Goal: Task Accomplishment & Management: Complete application form

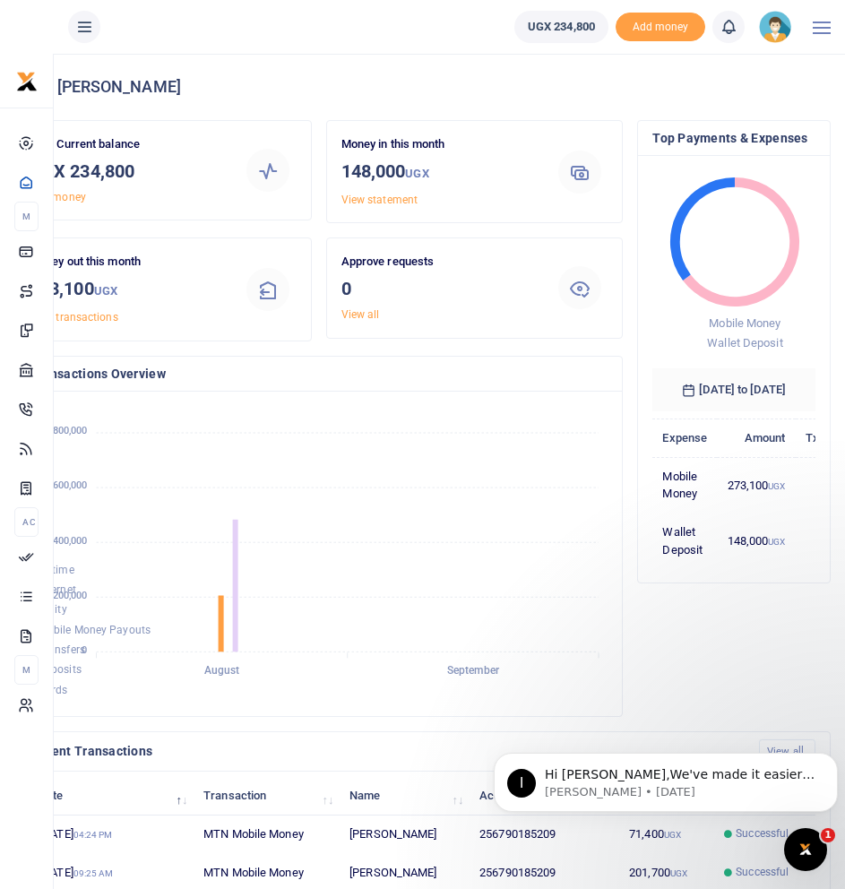
scroll to position [14, 14]
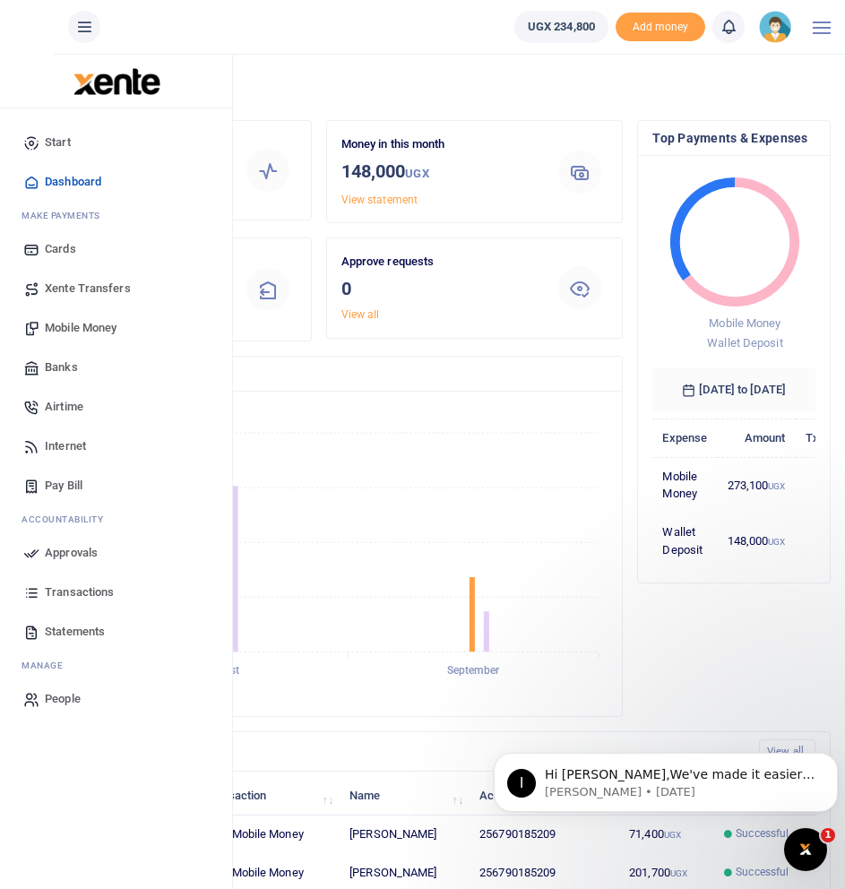
click at [86, 323] on span "Mobile Money" at bounding box center [81, 328] width 72 height 18
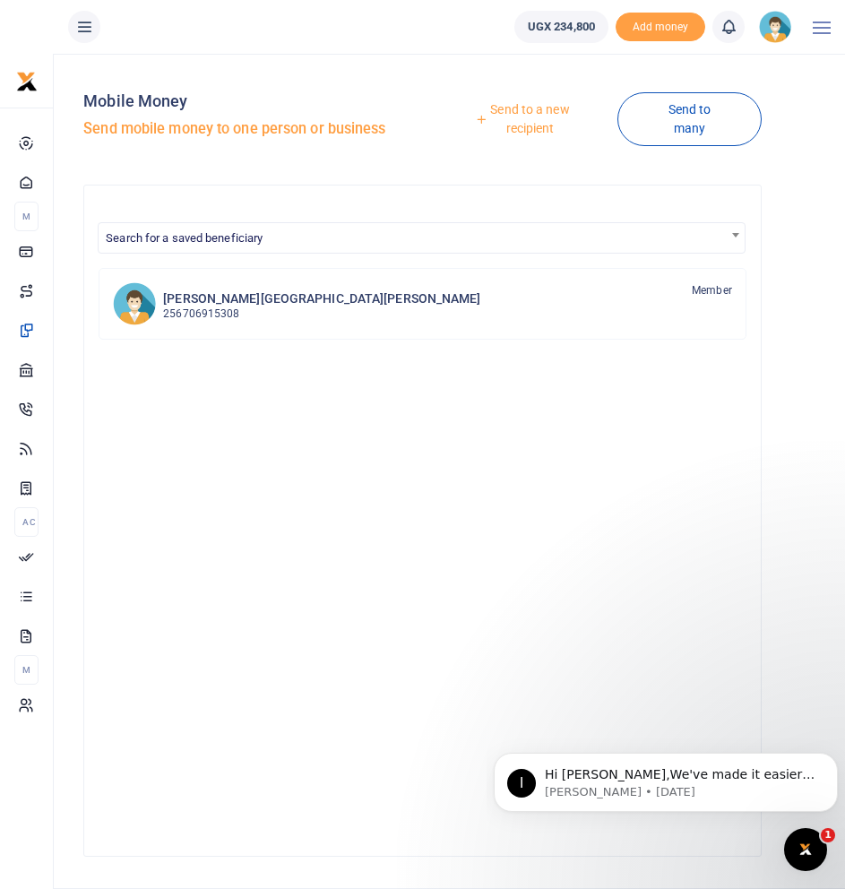
click at [518, 109] on link "Send to a new recipient" at bounding box center [523, 118] width 188 height 51
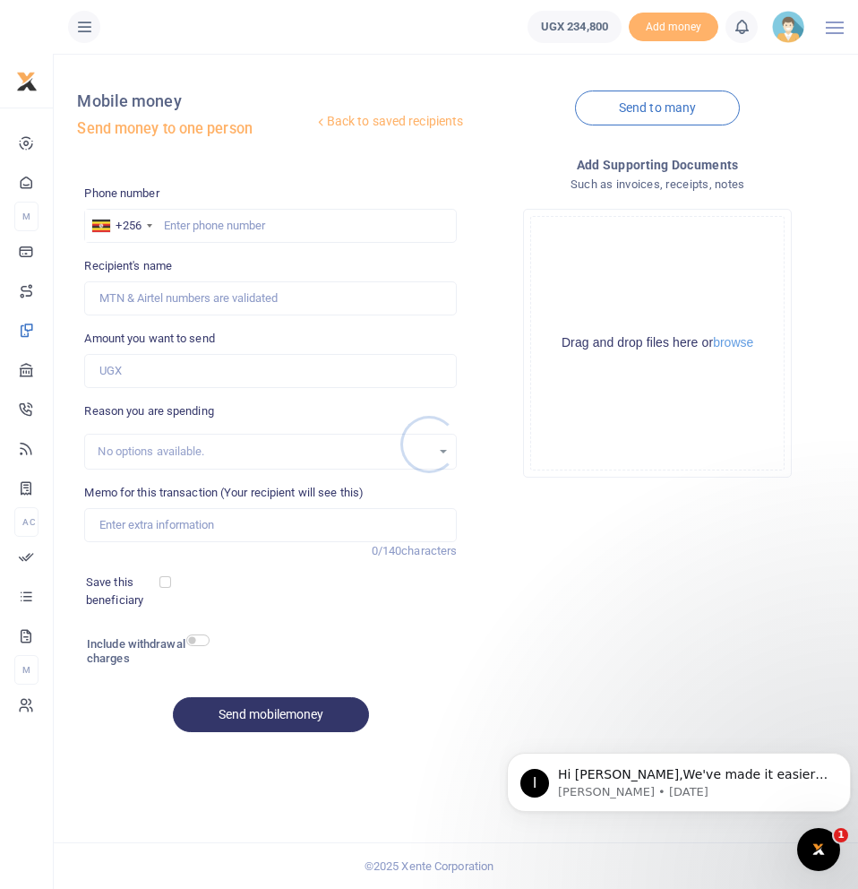
click at [300, 222] on div at bounding box center [429, 444] width 858 height 889
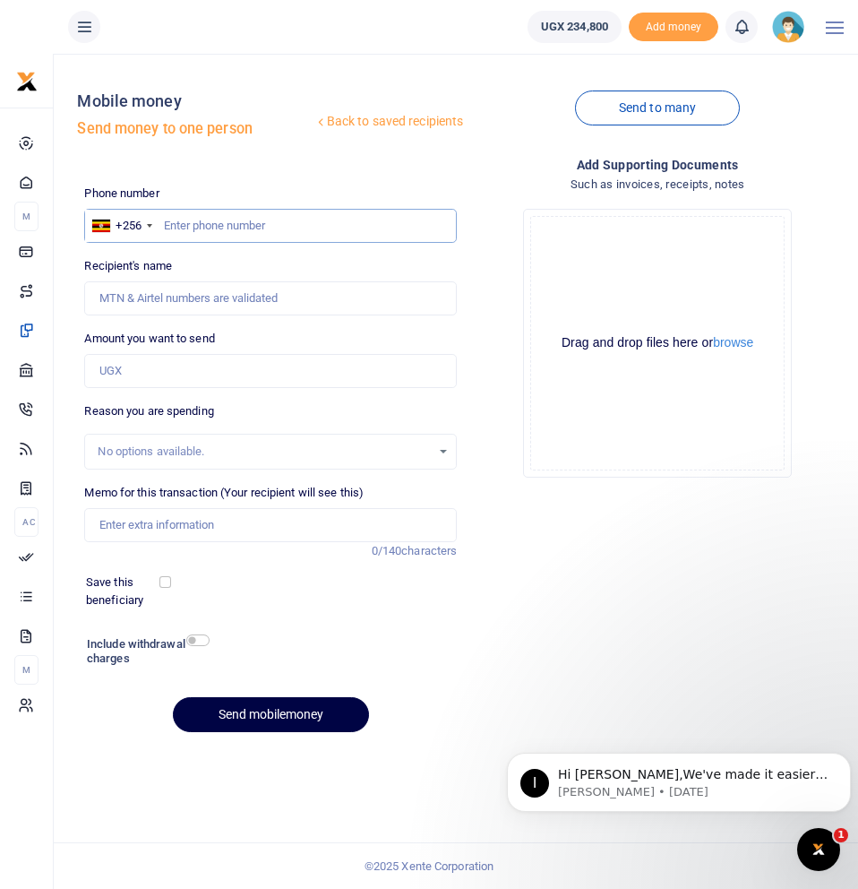
click at [219, 218] on input "text" at bounding box center [270, 226] width 373 height 34
click at [220, 218] on input "text" at bounding box center [270, 226] width 373 height 34
type input "790185209"
type input "[PERSON_NAME]"
type input "790185209"
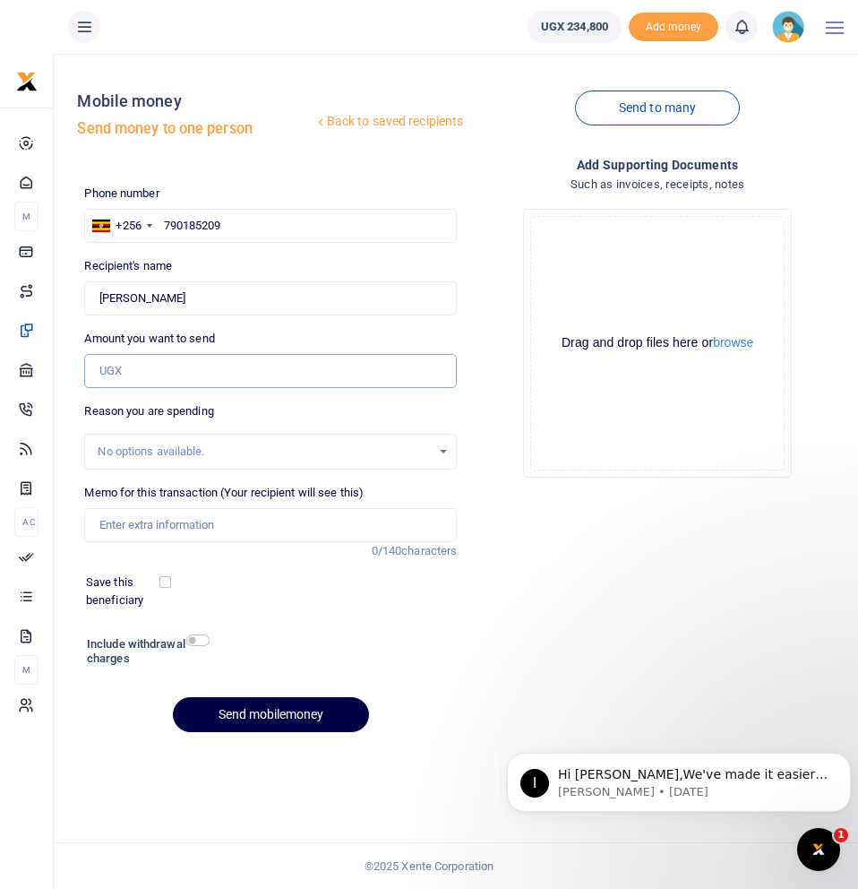
click at [195, 366] on input "Amount you want to send" at bounding box center [270, 371] width 373 height 34
type input "182,000"
click at [200, 521] on input "Memo for this transaction (Your recipient will see this)" at bounding box center [270, 525] width 373 height 34
drag, startPoint x: 242, startPoint y: 522, endPoint x: 173, endPoint y: 519, distance: 69.1
click at [173, 519] on input "WokShopping20thAug25" at bounding box center [270, 525] width 373 height 34
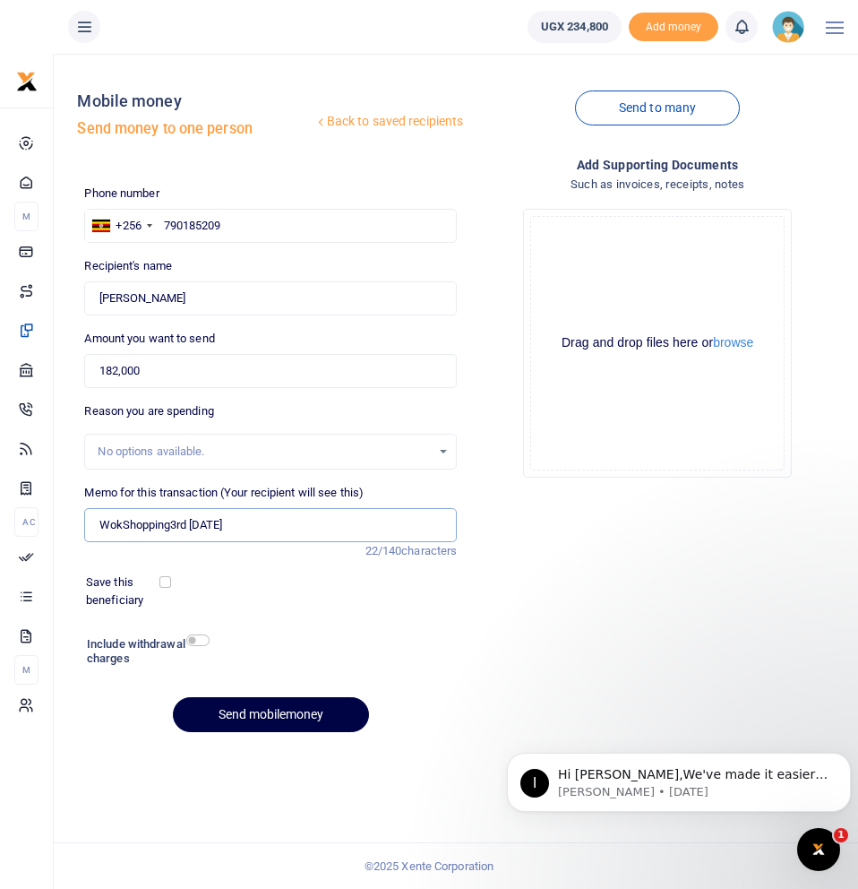
click at [168, 517] on input "WokShopping3rd Sept 25" at bounding box center [270, 525] width 373 height 34
type input "WokShopping 3rd Sept 25"
click at [165, 581] on input "checkbox" at bounding box center [165, 582] width 12 height 12
checkbox input "true"
click at [205, 642] on input "checkbox" at bounding box center [197, 640] width 23 height 12
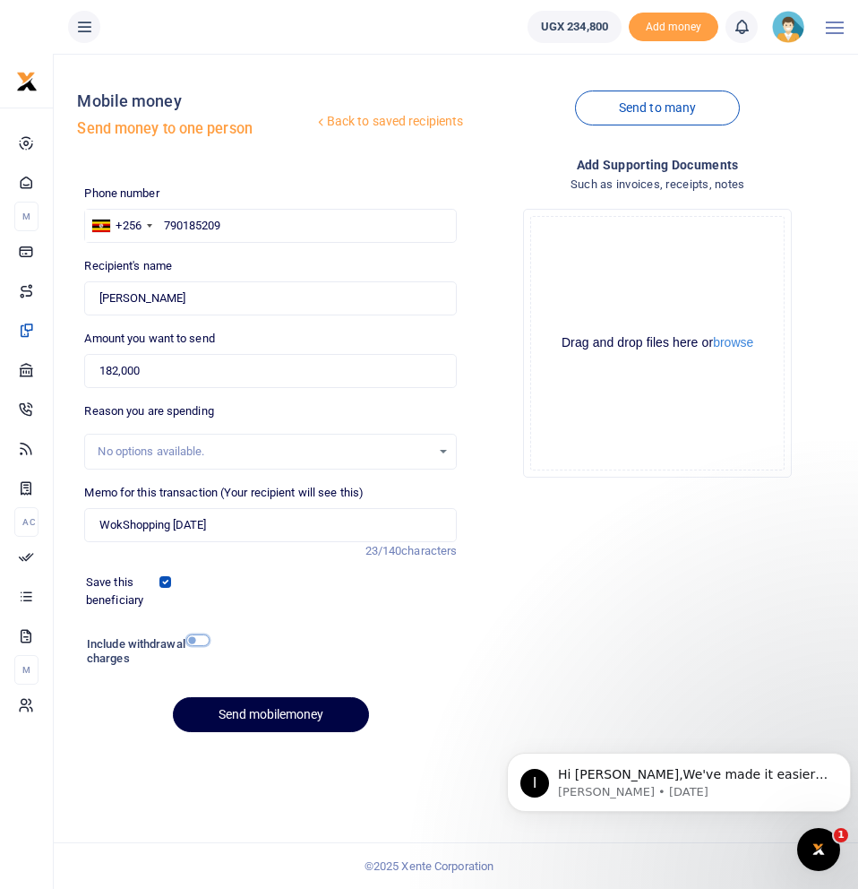
checkbox input "true"
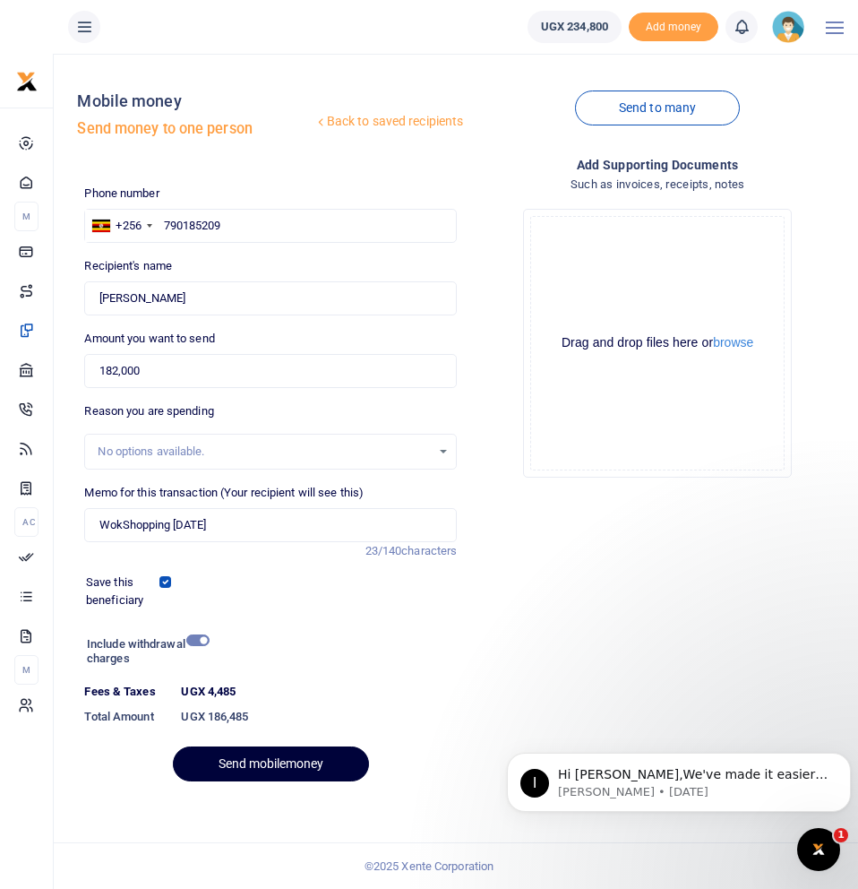
click at [289, 760] on button "Send mobilemoney" at bounding box center [271, 763] width 196 height 35
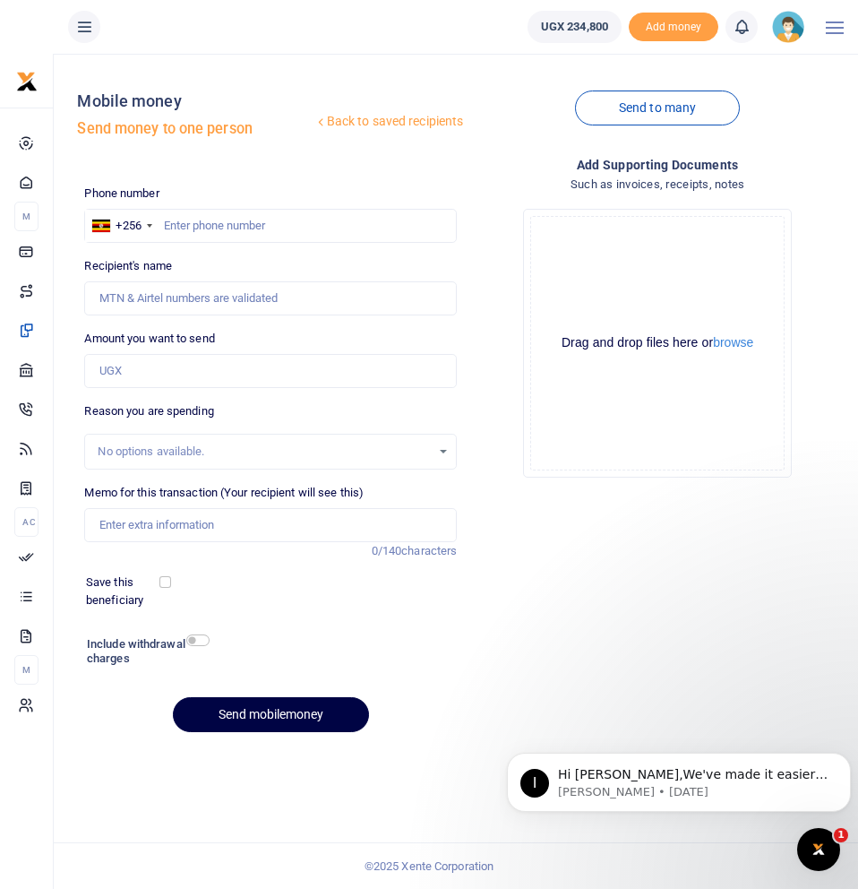
click at [741, 25] on icon at bounding box center [742, 27] width 18 height 20
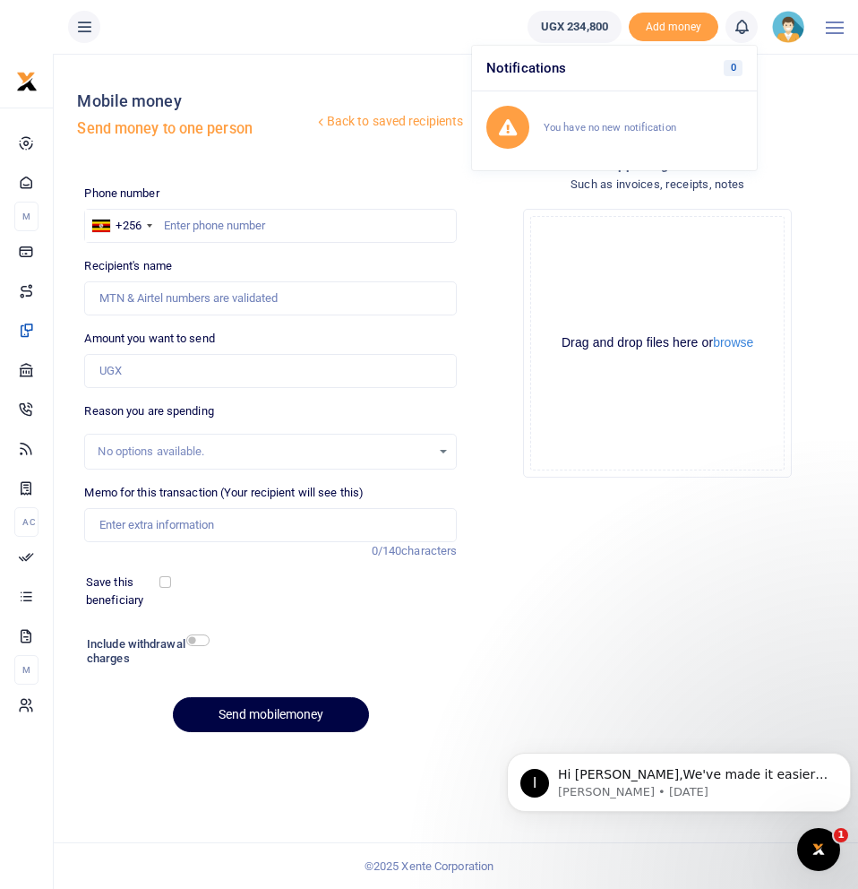
click at [741, 25] on icon at bounding box center [742, 27] width 18 height 20
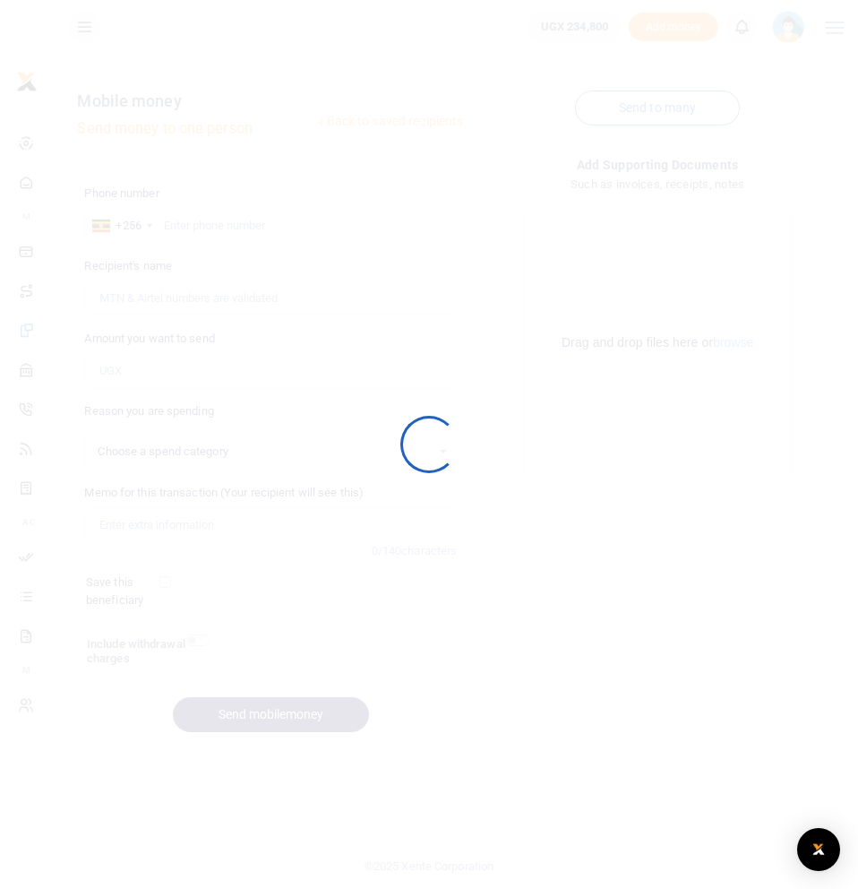
select select
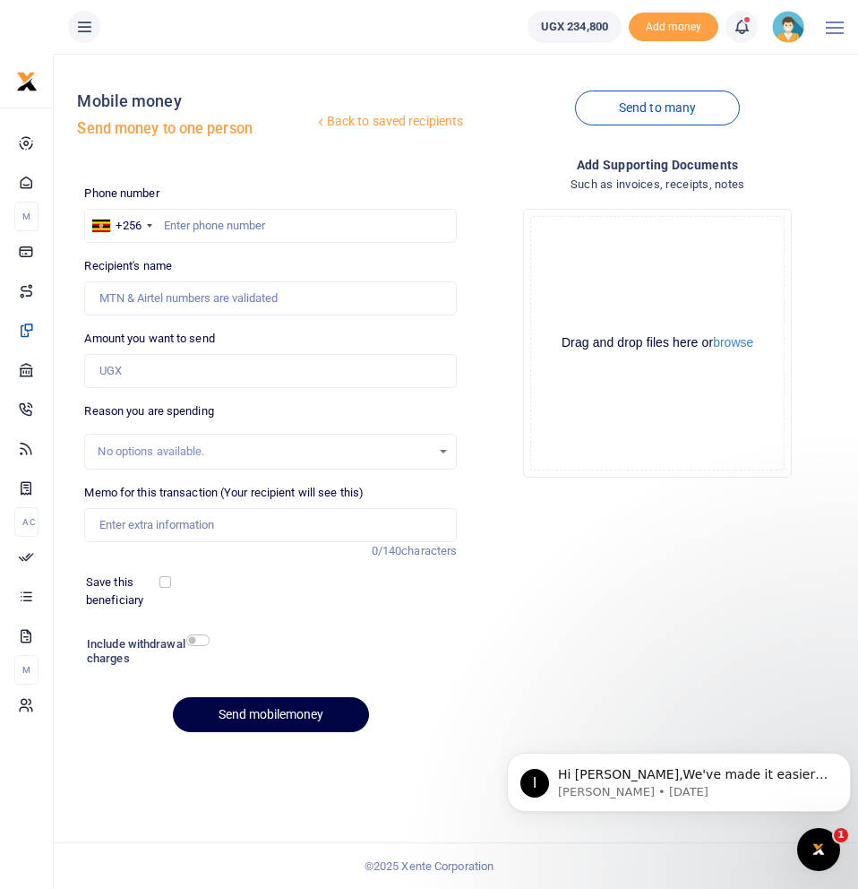
click at [751, 27] on span at bounding box center [751, 27] width 0 height 0
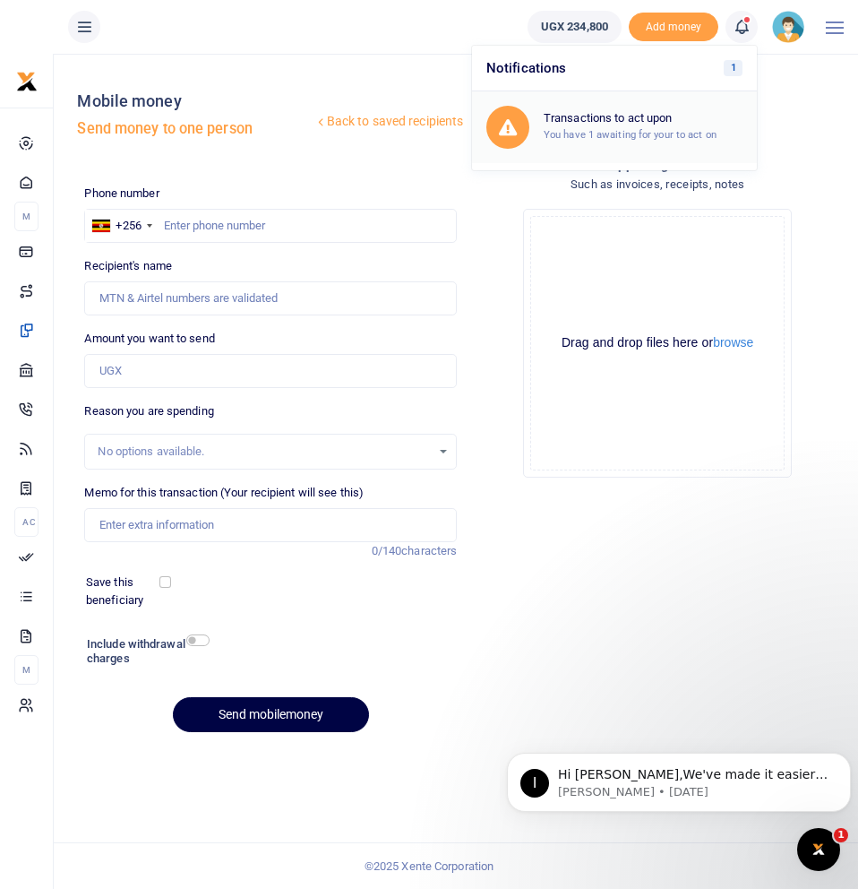
click at [585, 115] on h6 "Transactions to act upon" at bounding box center [643, 118] width 199 height 14
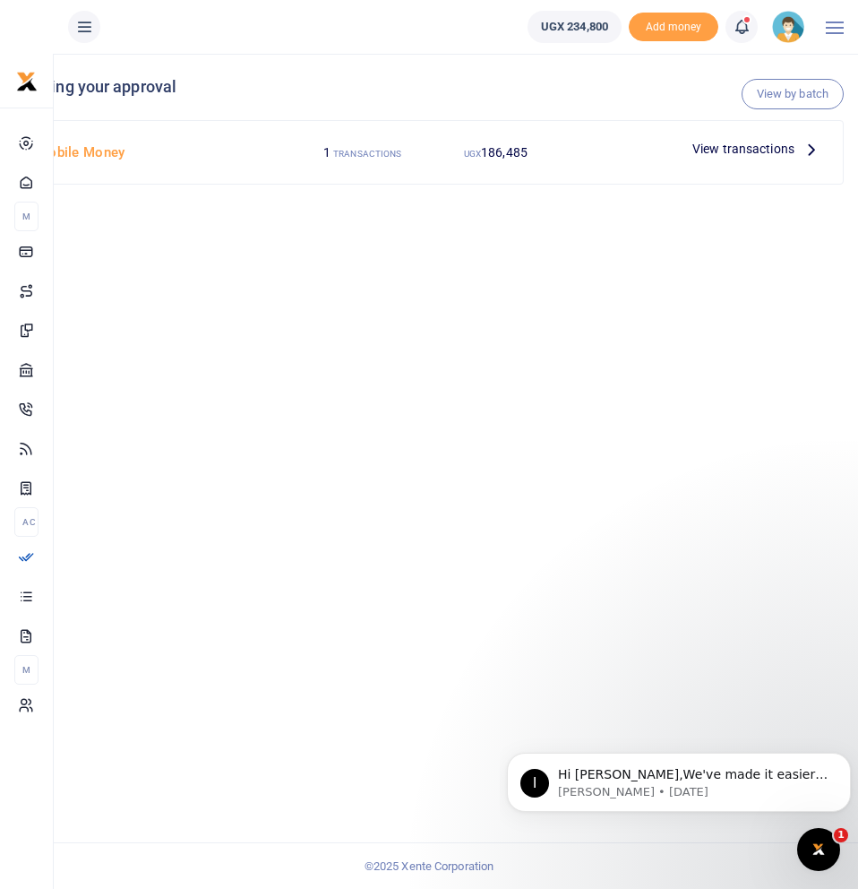
click at [783, 152] on span "View transactions" at bounding box center [744, 149] width 102 height 20
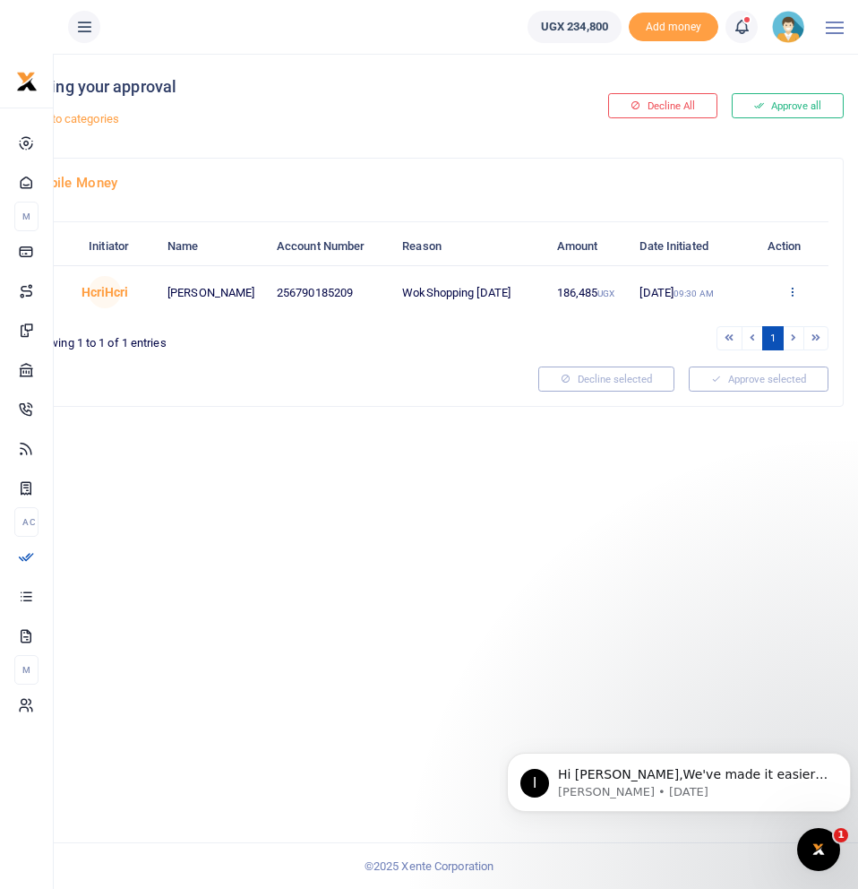
click at [789, 297] on icon at bounding box center [793, 291] width 12 height 13
click at [715, 335] on link "Approve" at bounding box center [728, 339] width 142 height 25
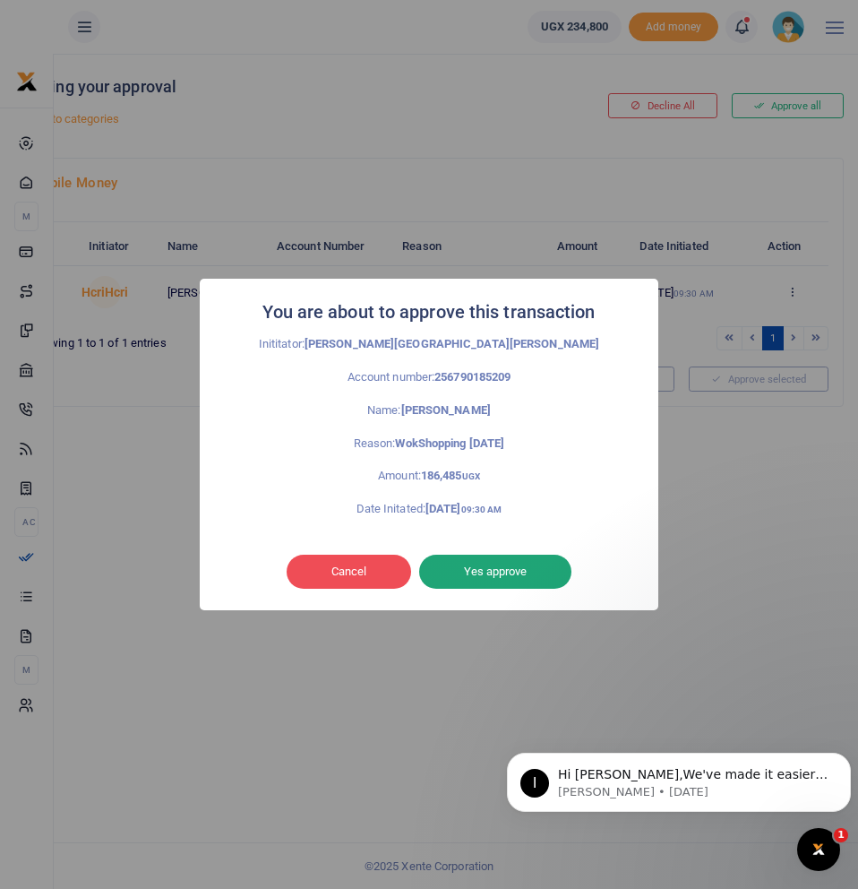
click at [513, 584] on button "Yes approve" at bounding box center [495, 572] width 152 height 34
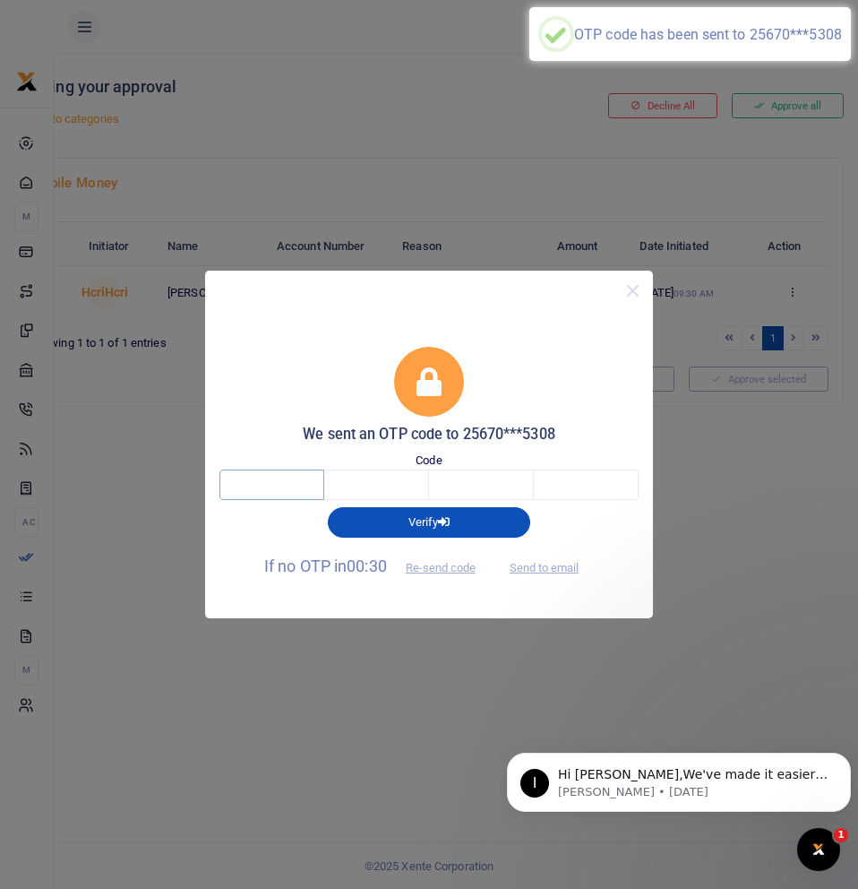
click at [289, 478] on input "text" at bounding box center [272, 484] width 105 height 30
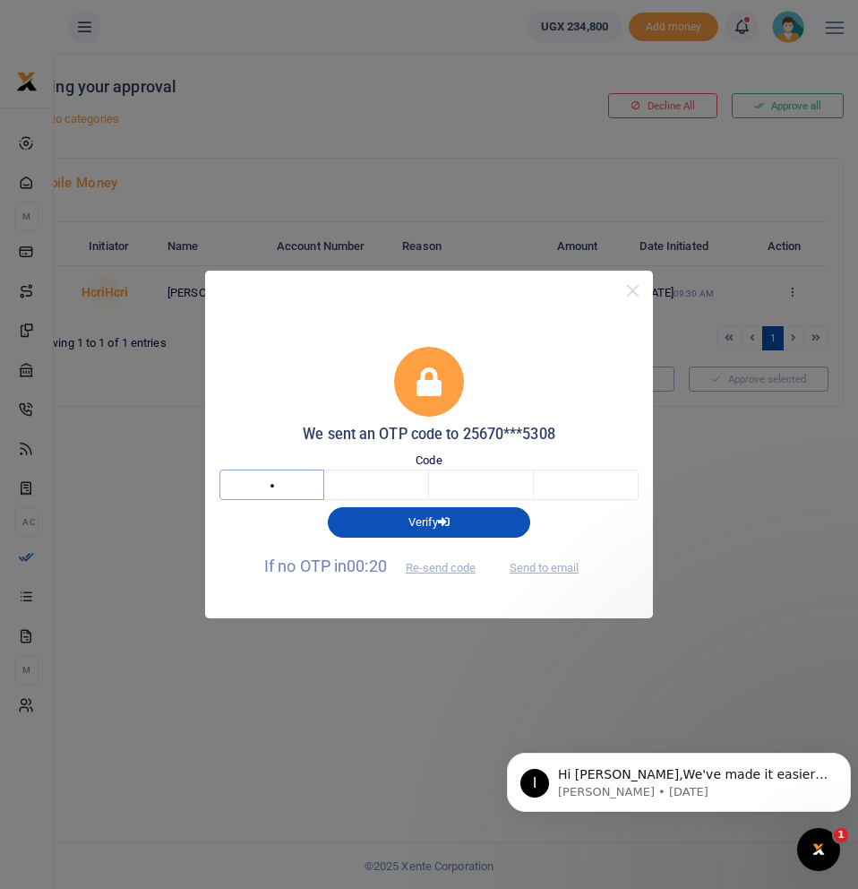
type input "3"
type input "0"
type input "5"
type input "3"
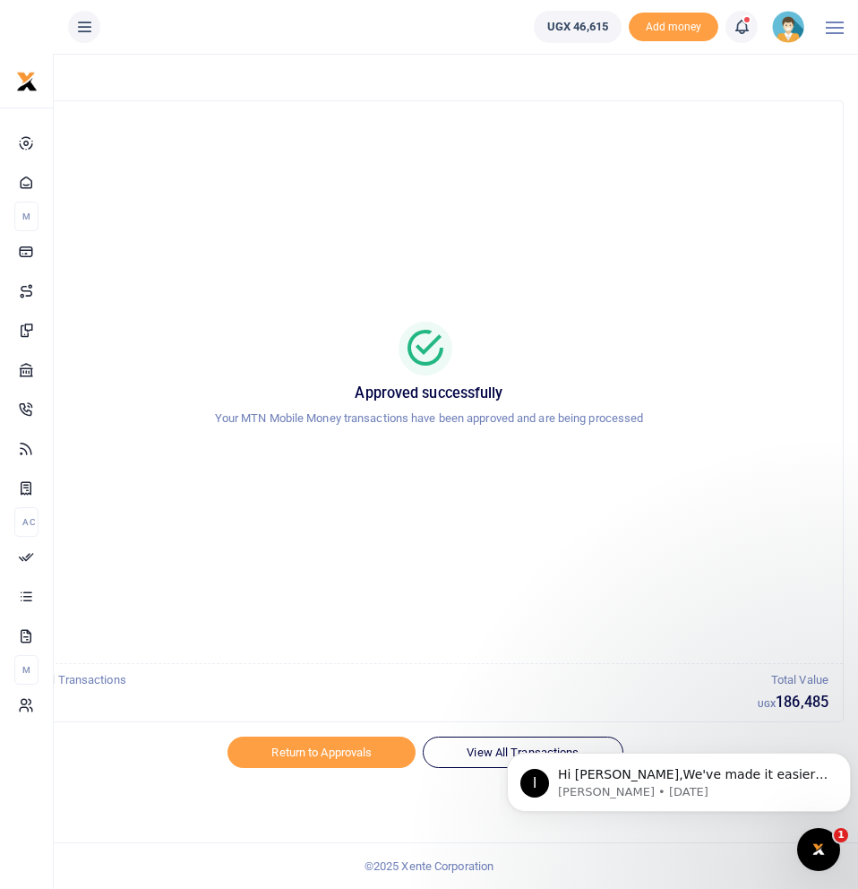
click at [741, 20] on icon at bounding box center [742, 27] width 18 height 20
click at [595, 115] on h6 "Transactions to act upon" at bounding box center [643, 118] width 199 height 14
